Goal: Information Seeking & Learning: Find specific page/section

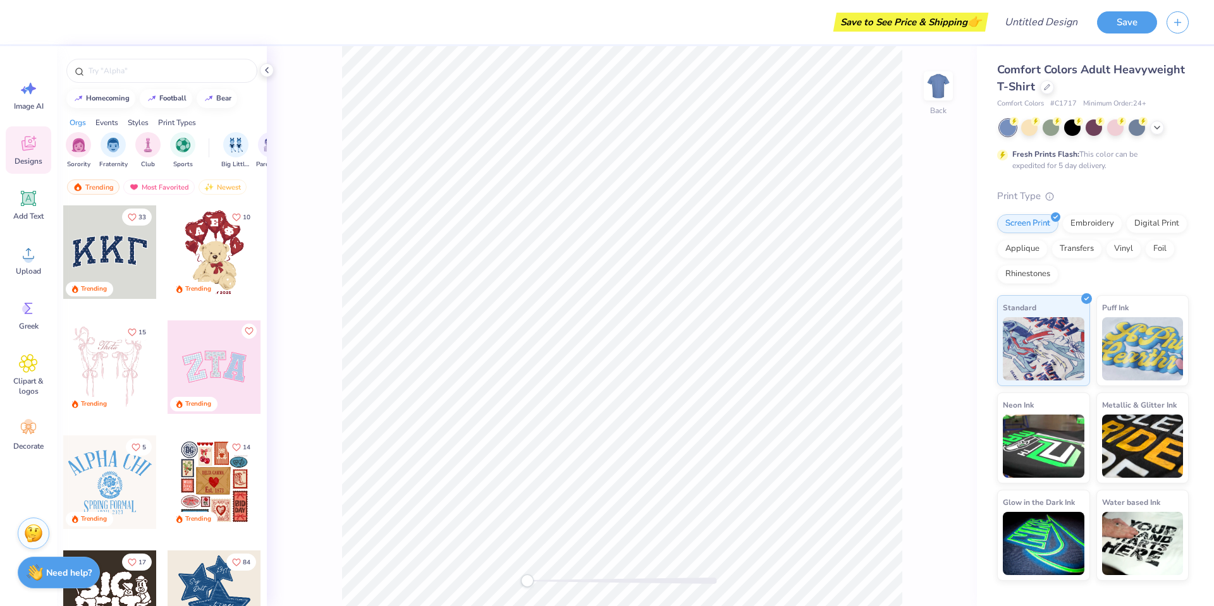
click at [98, 251] on div at bounding box center [110, 252] width 94 height 94
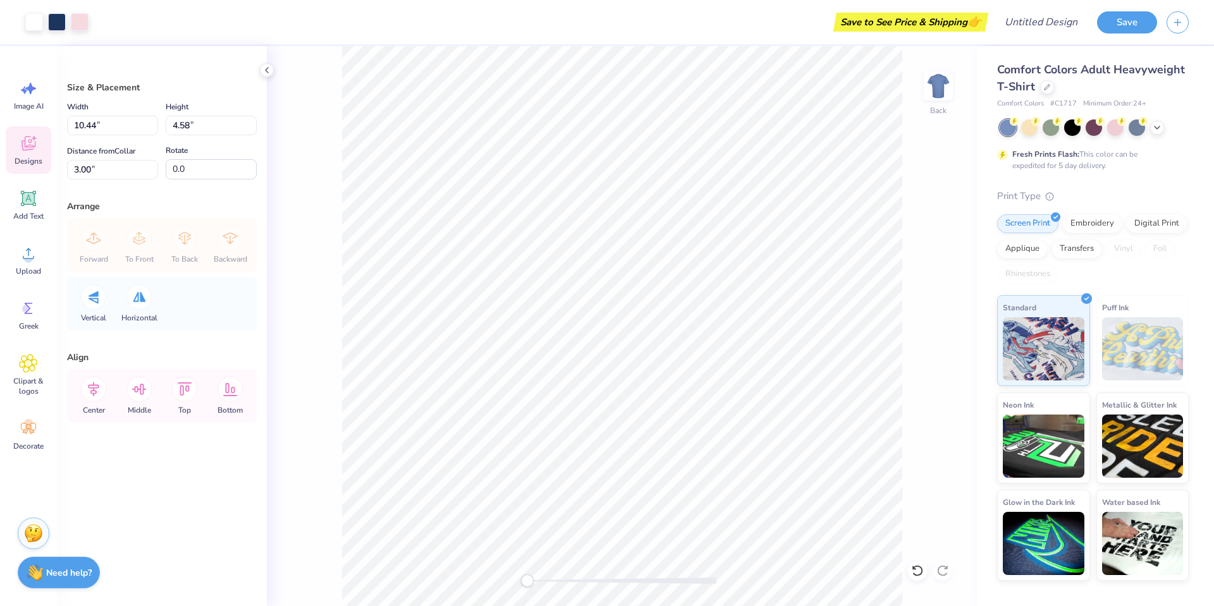
click at [34, 142] on icon at bounding box center [28, 143] width 19 height 19
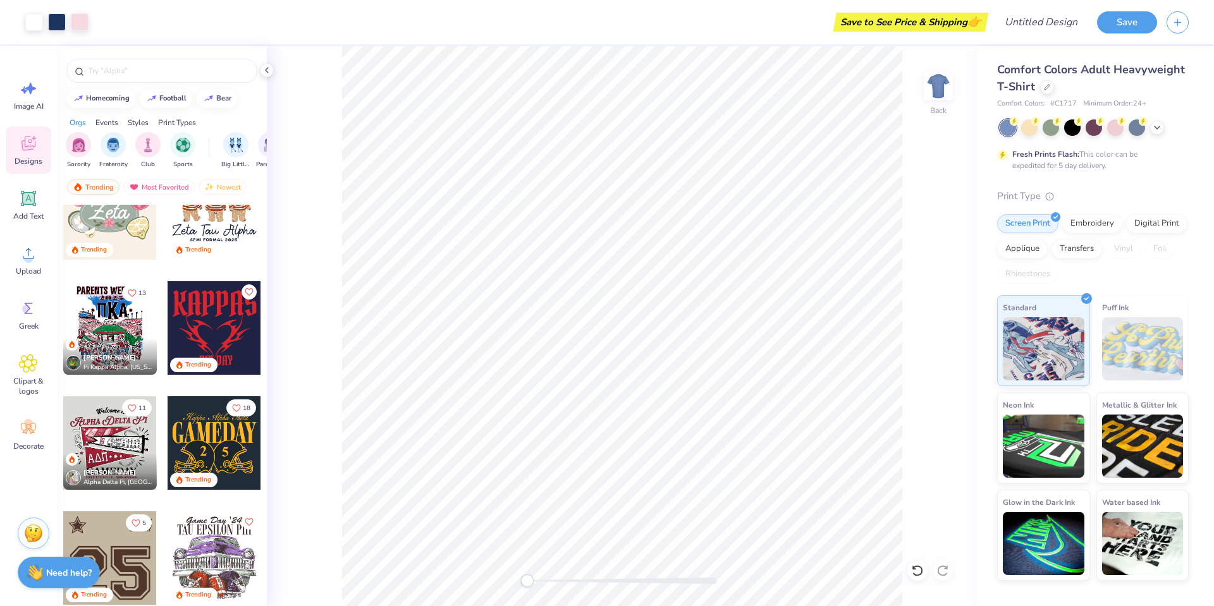
scroll to position [732, 0]
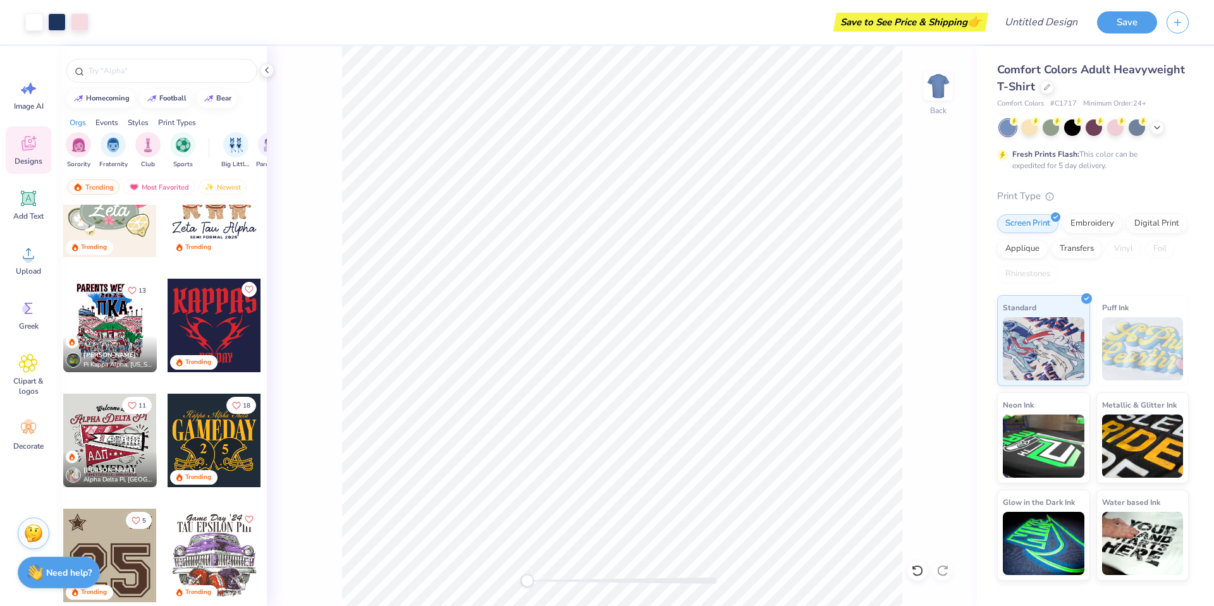
click at [116, 321] on div at bounding box center [110, 326] width 94 height 94
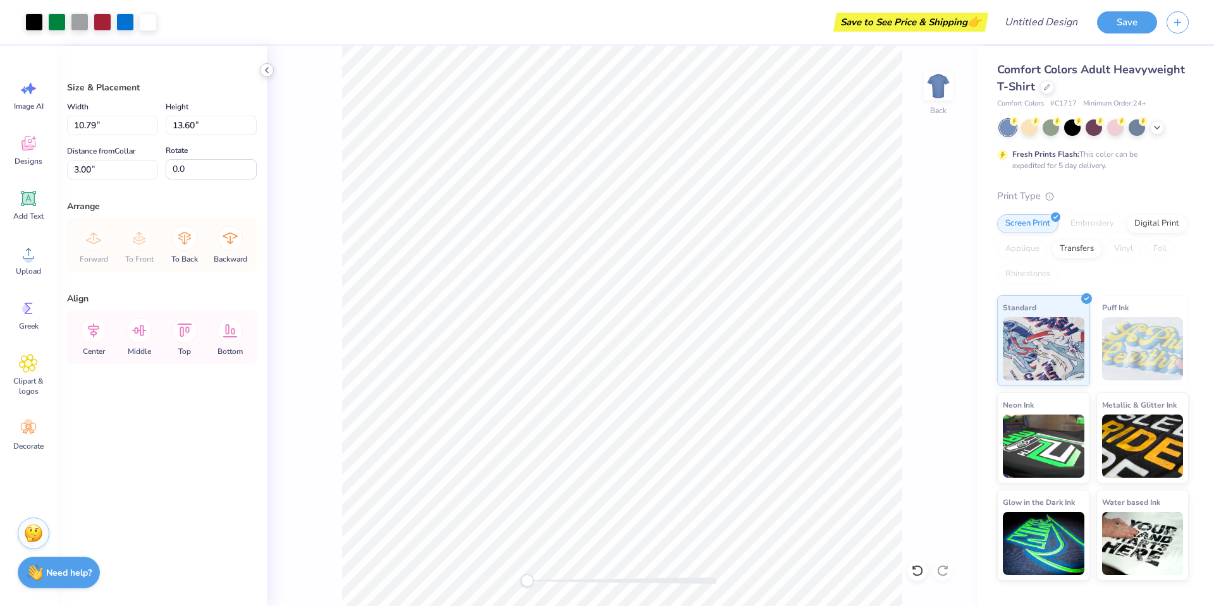
click at [269, 69] on icon at bounding box center [267, 70] width 10 height 10
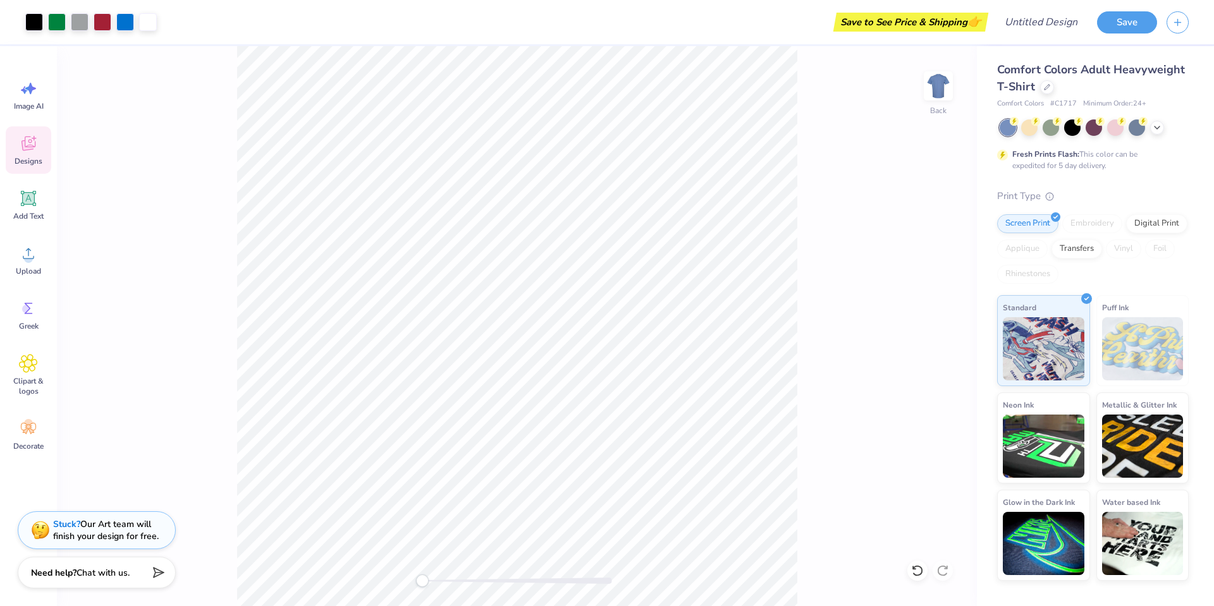
click at [34, 145] on icon at bounding box center [28, 143] width 19 height 19
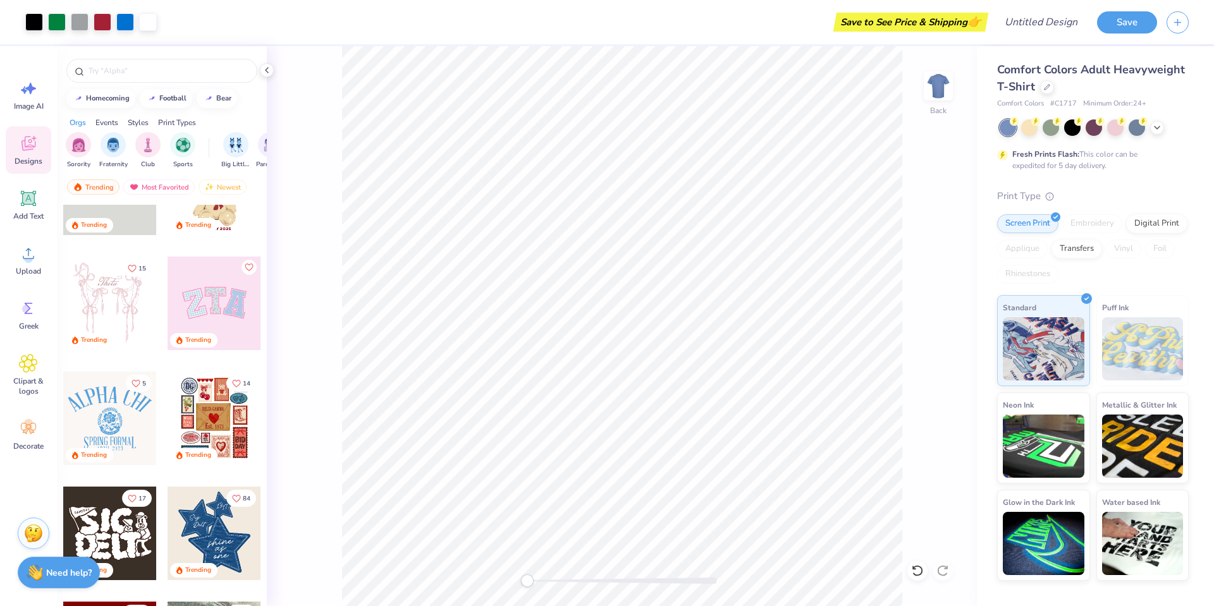
scroll to position [94, 0]
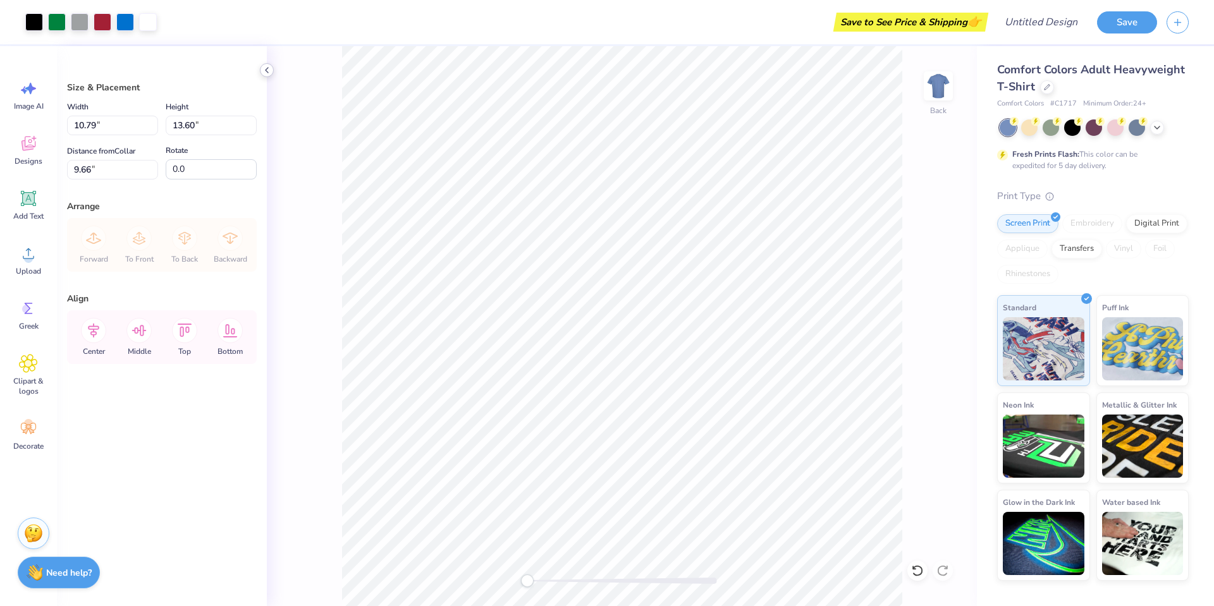
click at [268, 67] on icon at bounding box center [267, 70] width 10 height 10
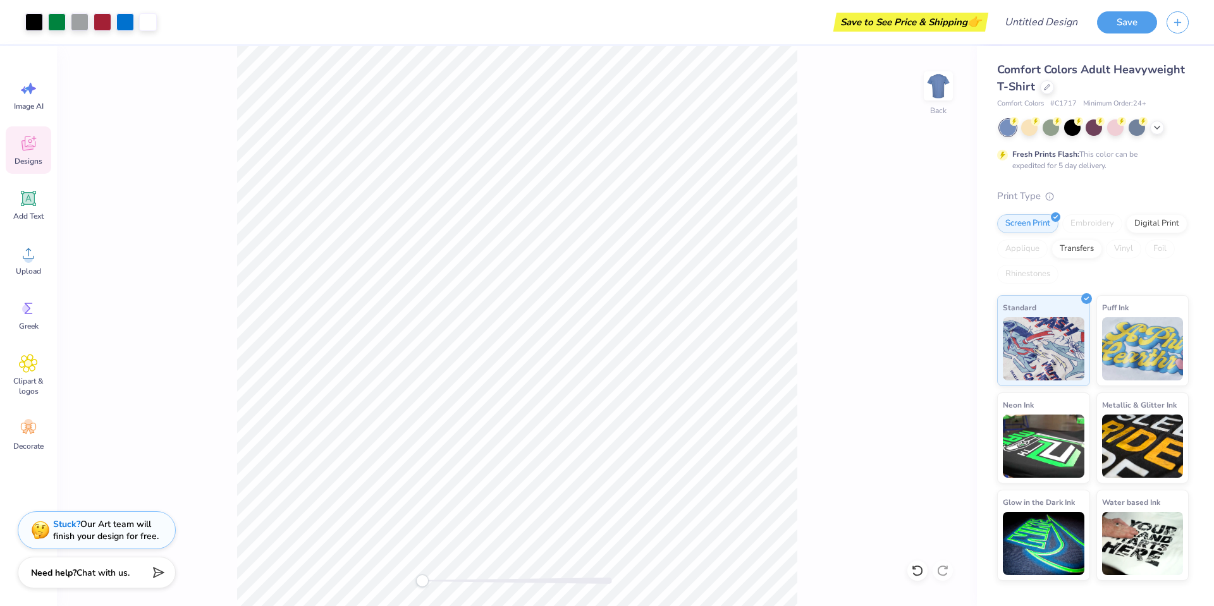
click at [23, 149] on icon at bounding box center [28, 144] width 14 height 15
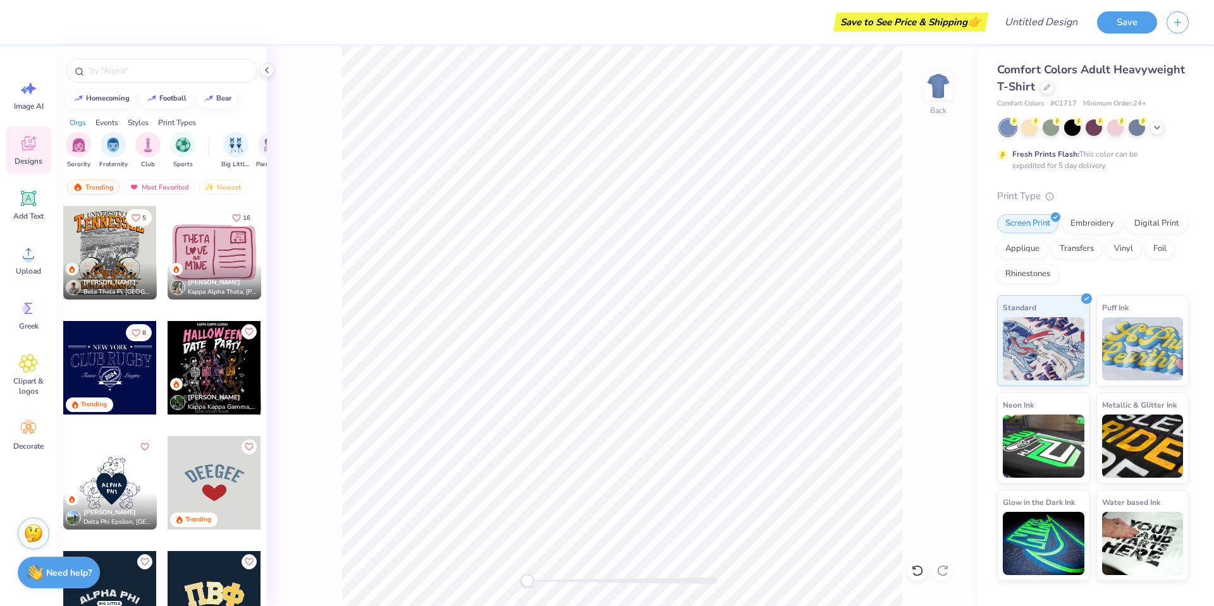
scroll to position [3787, 0]
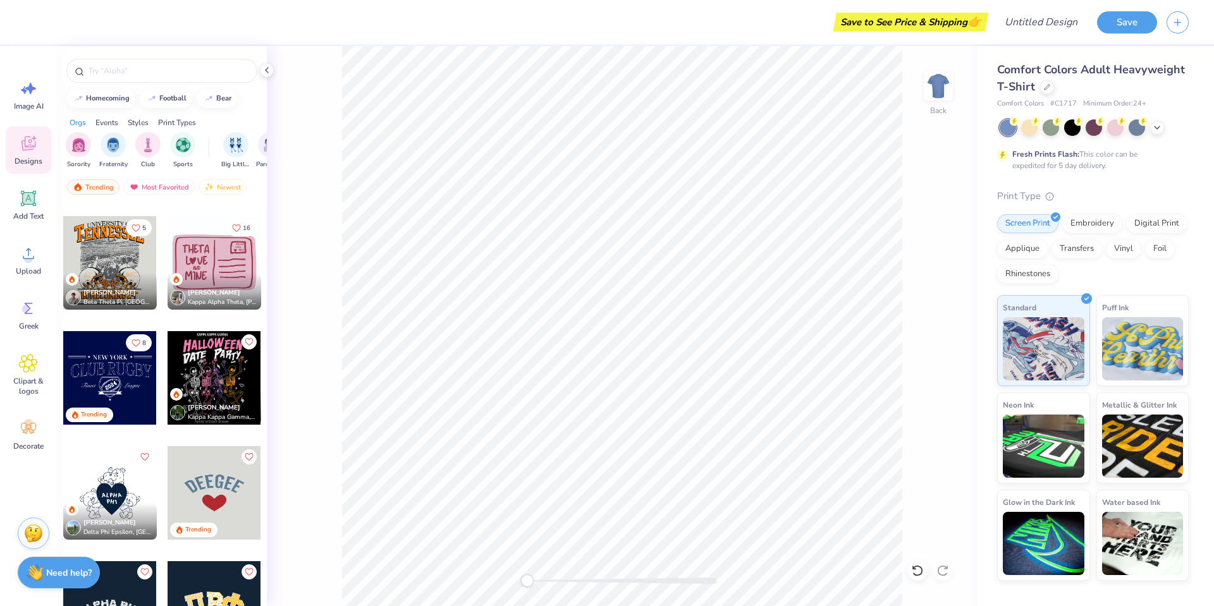
click at [113, 258] on div at bounding box center [110, 263] width 94 height 94
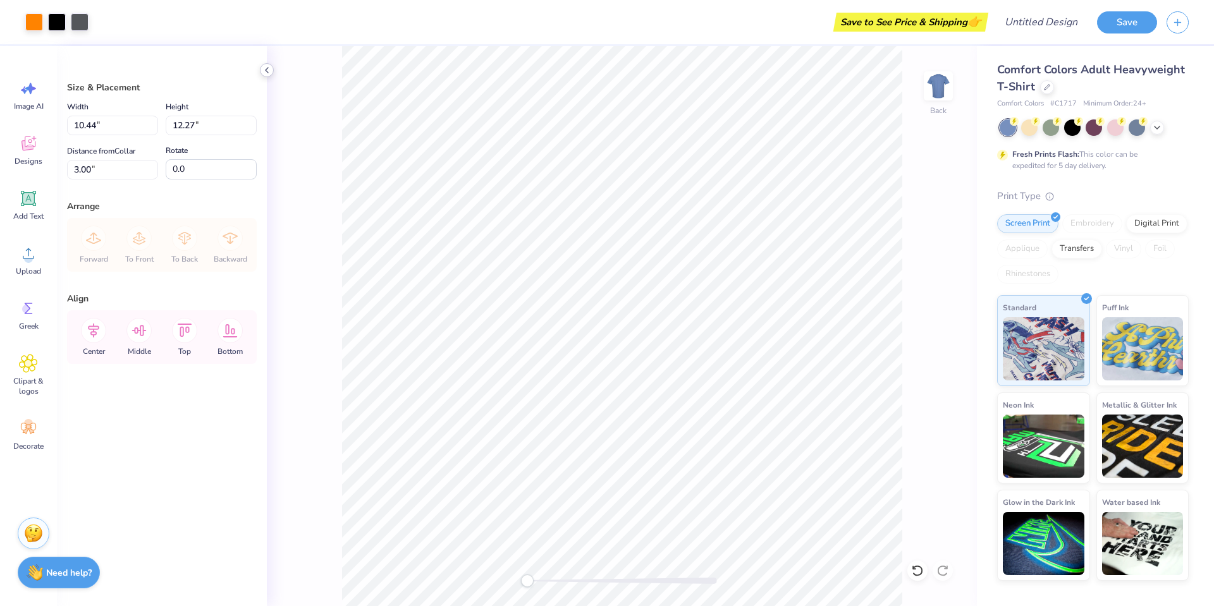
click at [268, 67] on icon at bounding box center [267, 70] width 10 height 10
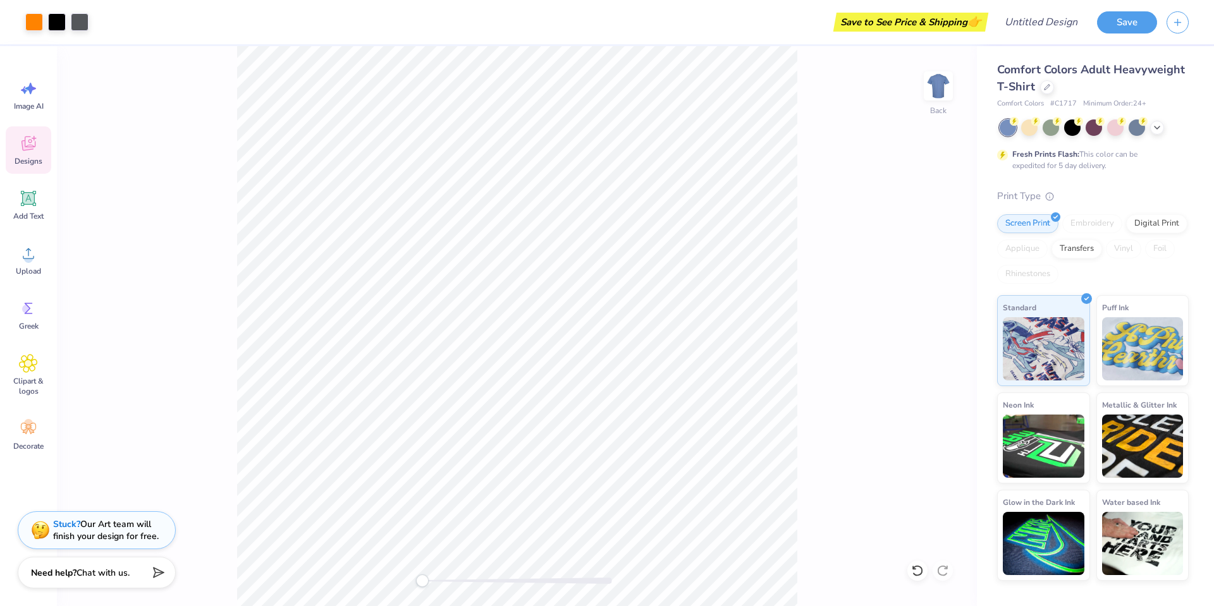
click at [29, 147] on icon at bounding box center [28, 145] width 12 height 10
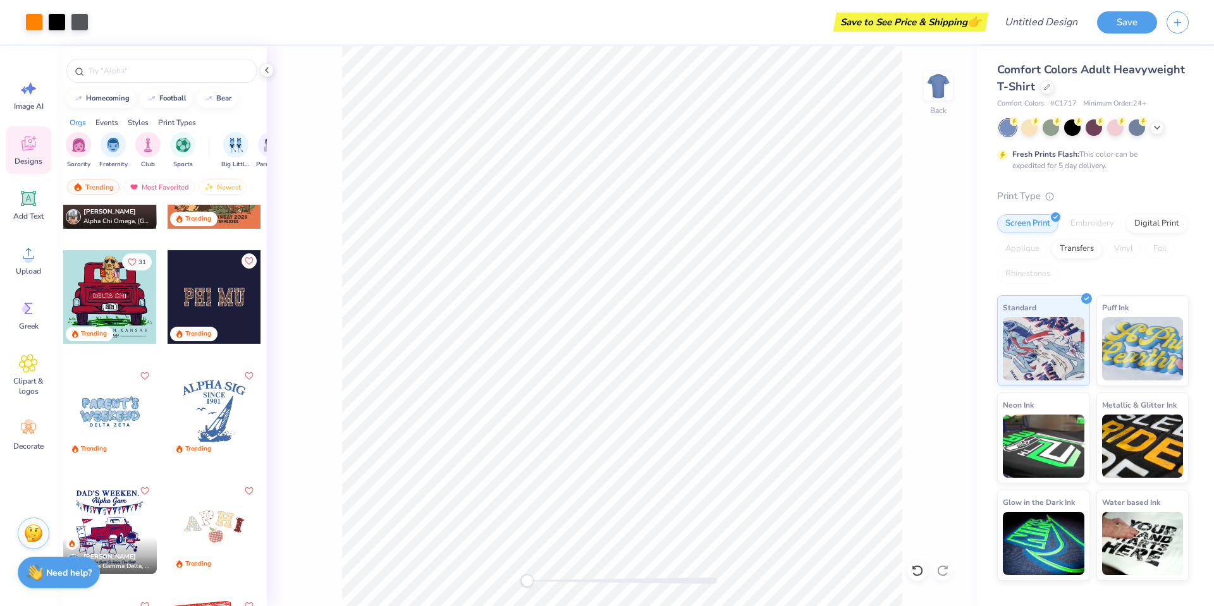
scroll to position [5042, 0]
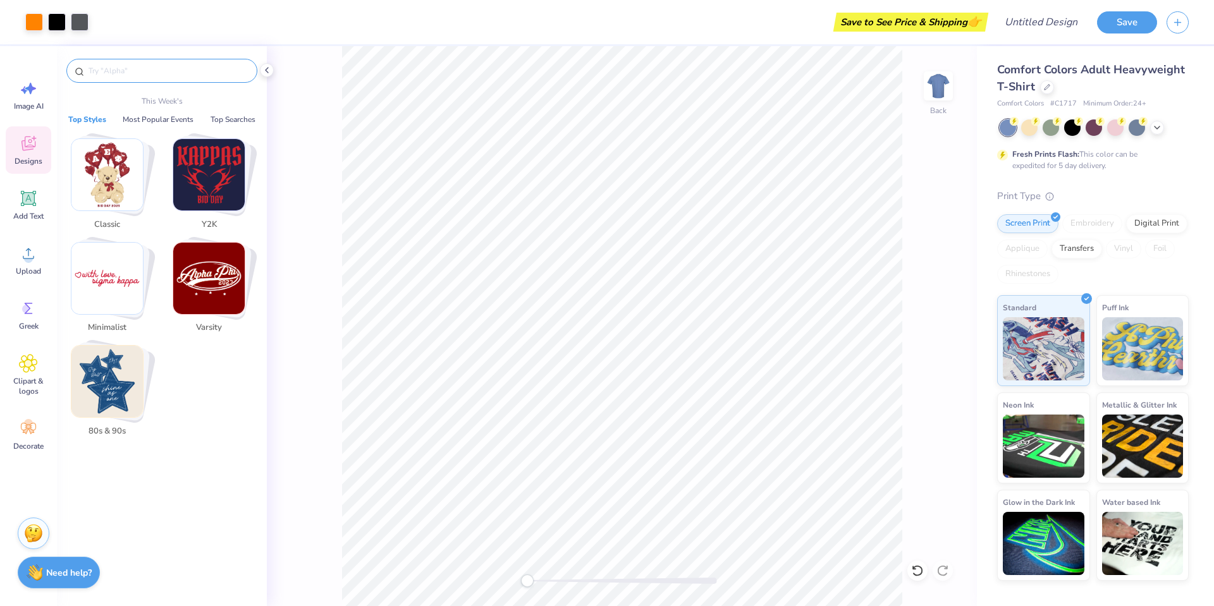
click at [147, 75] on input "text" at bounding box center [168, 70] width 162 height 13
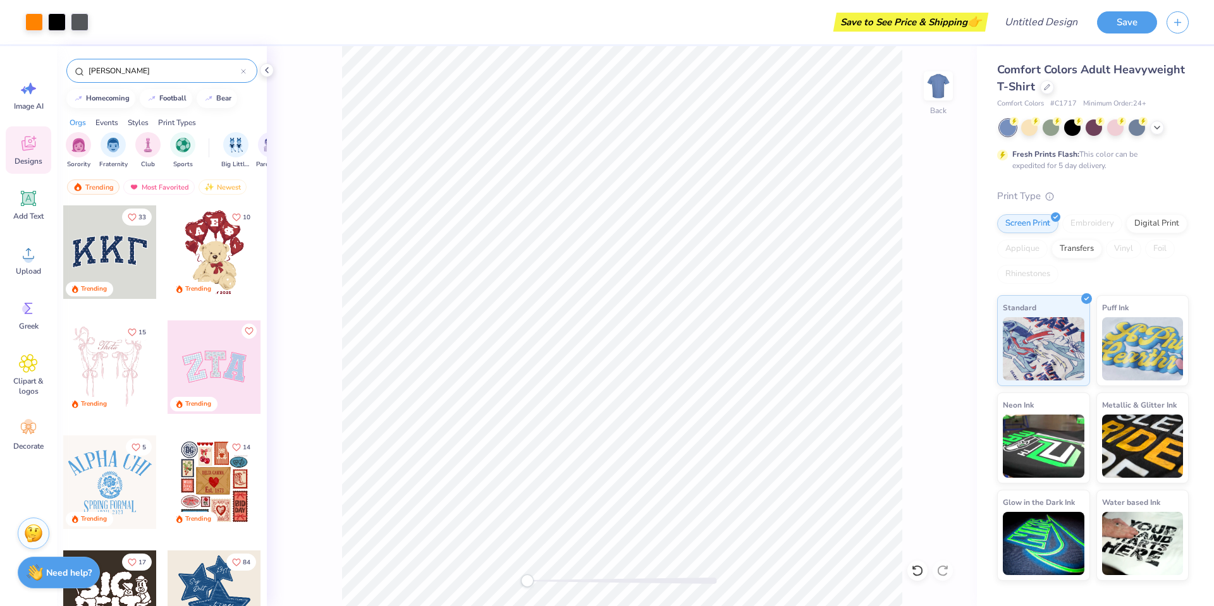
type input "[PERSON_NAME]"
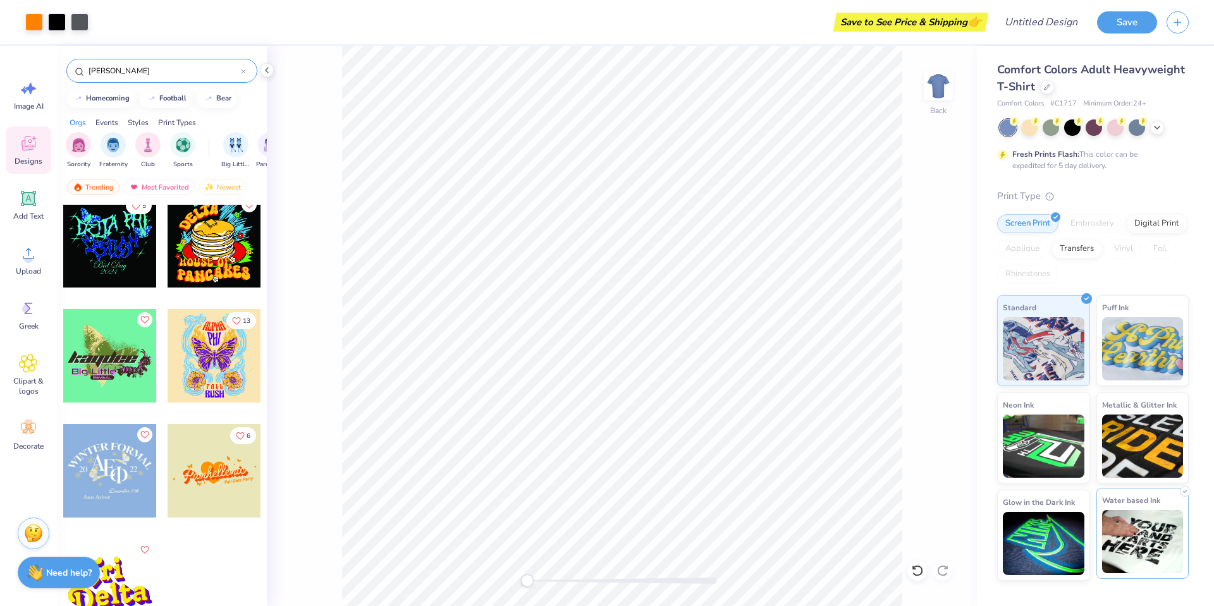
scroll to position [6801, 0]
